Goal: Manage account settings

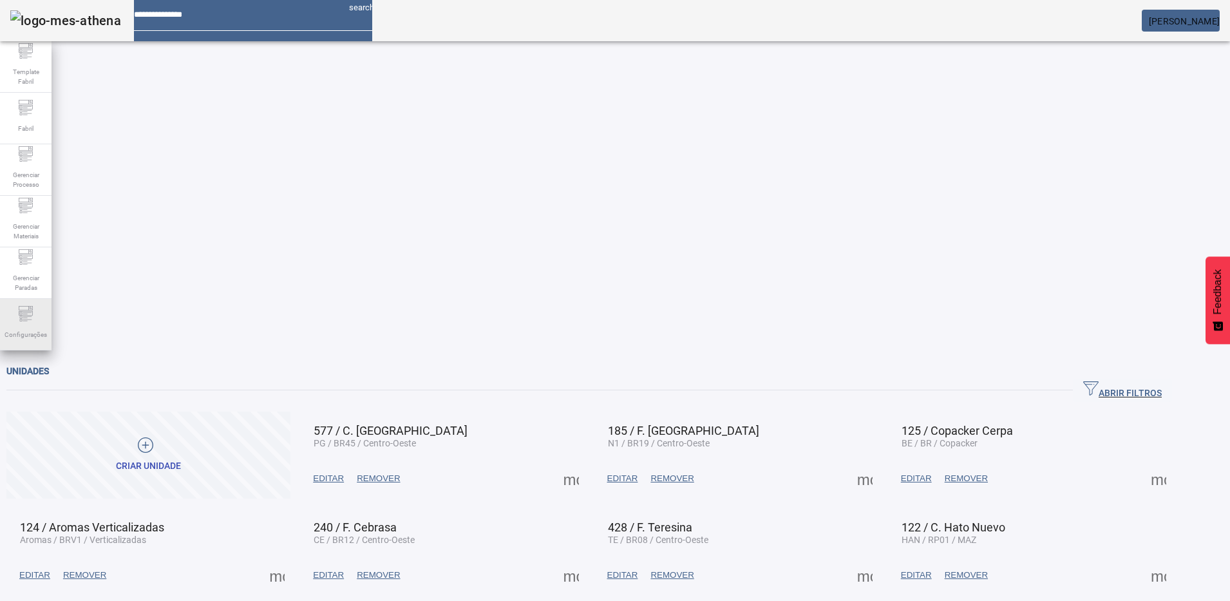
click at [17, 316] on div "Configurações" at bounding box center [26, 325] width 52 height 52
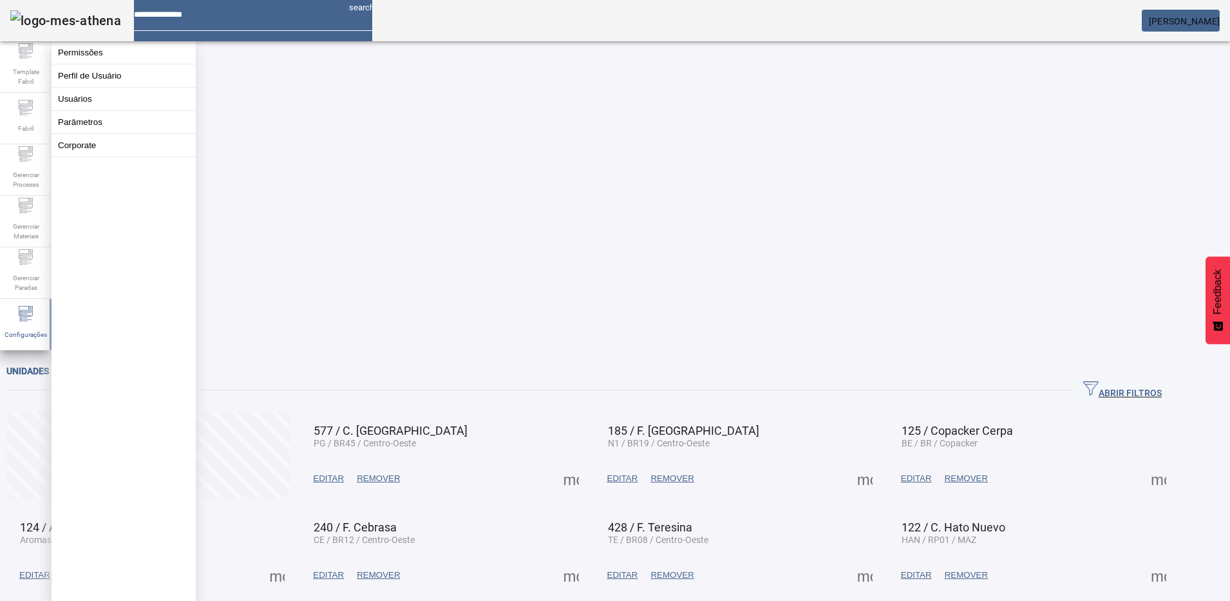
click at [108, 107] on button "Usuários" at bounding box center [124, 99] width 144 height 23
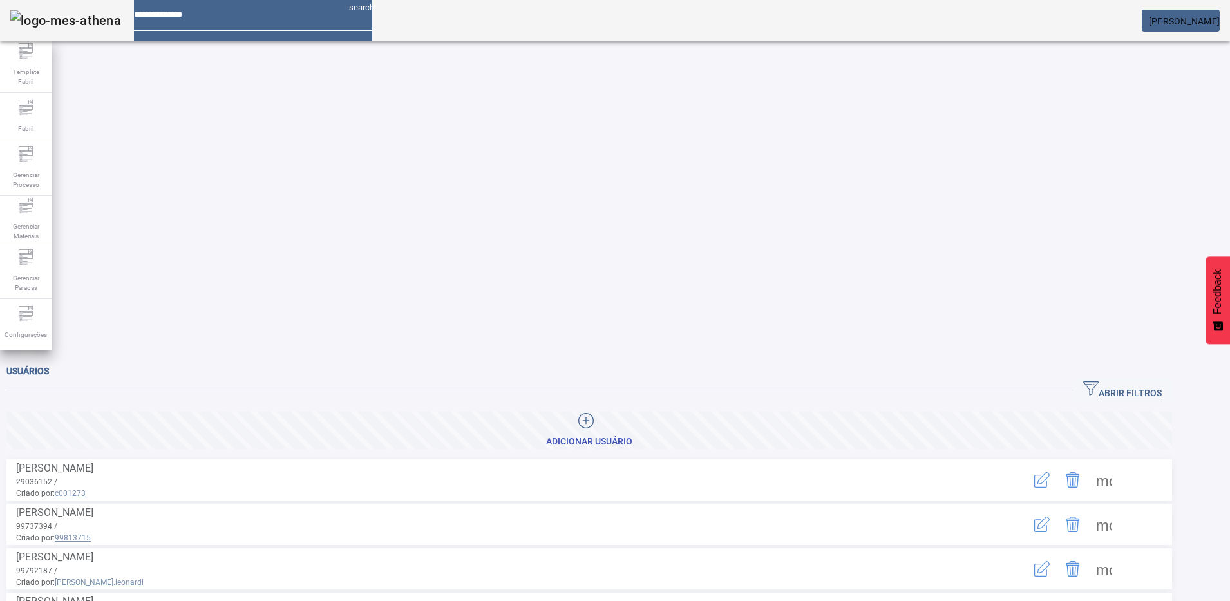
click at [1050, 472] on icon "button" at bounding box center [1041, 479] width 15 height 15
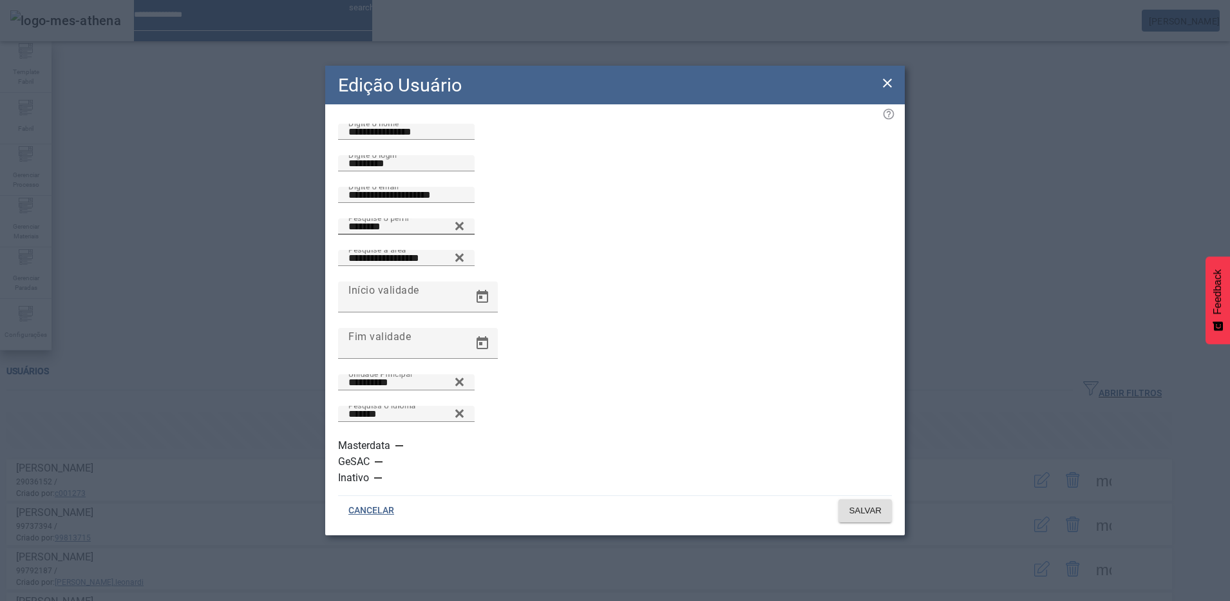
click at [464, 234] on icon at bounding box center [460, 225] width 10 height 15
click at [464, 228] on icon at bounding box center [460, 223] width 10 height 10
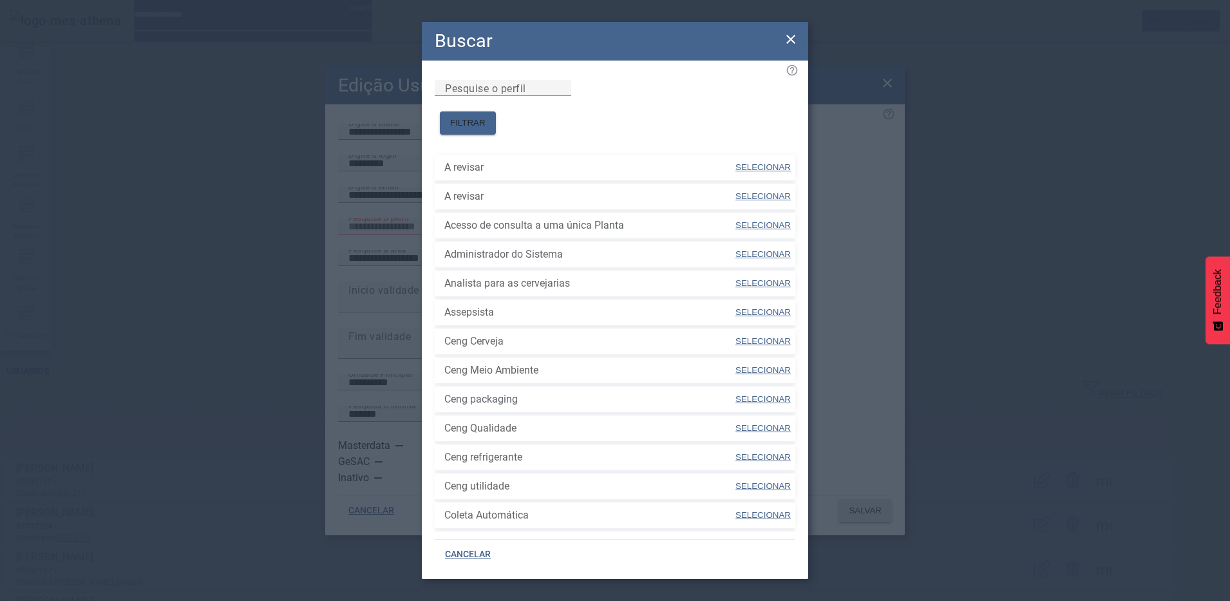
click at [549, 305] on span "Assepsista" at bounding box center [589, 312] width 290 height 15
click at [551, 96] on input "Pesquise o perfil" at bounding box center [503, 87] width 116 height 15
type input "****"
click at [486, 117] on span "FILTRAR" at bounding box center [467, 123] width 35 height 13
